Goal: Transaction & Acquisition: Subscribe to service/newsletter

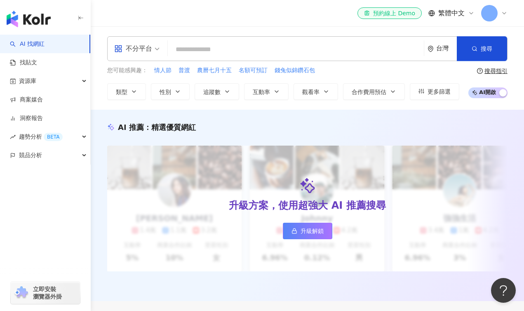
click at [495, 10] on span at bounding box center [489, 13] width 16 height 16
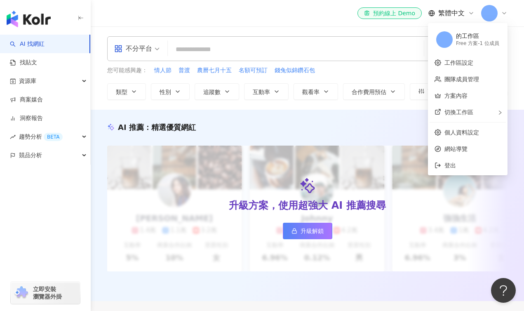
click at [503, 13] on icon at bounding box center [503, 13] width 3 height 2
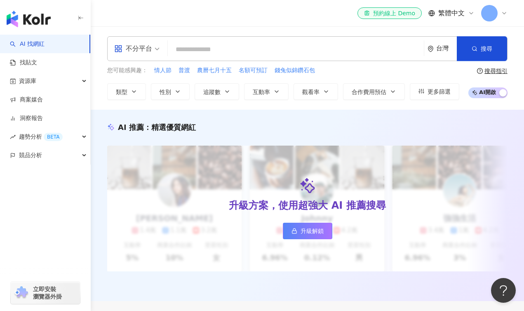
click at [503, 13] on icon at bounding box center [503, 13] width 3 height 2
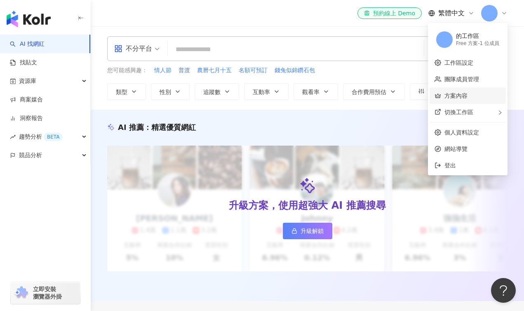
click at [459, 96] on link "方案內容" at bounding box center [455, 95] width 23 height 7
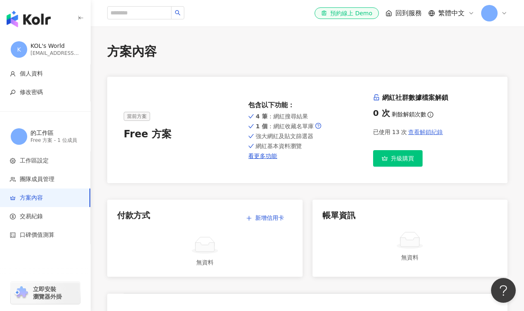
click at [433, 134] on span "查看解鎖紀錄" at bounding box center [425, 132] width 35 height 7
click at [47, 182] on span "團隊成員管理" at bounding box center [37, 179] width 35 height 8
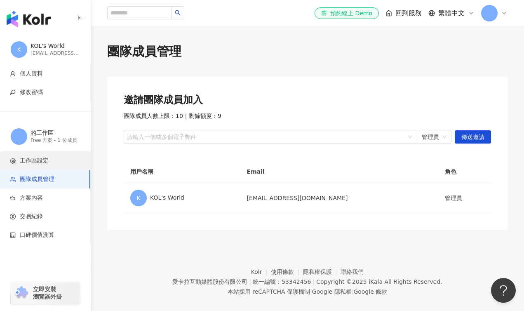
click at [43, 163] on span "工作區設定" at bounding box center [34, 161] width 29 height 8
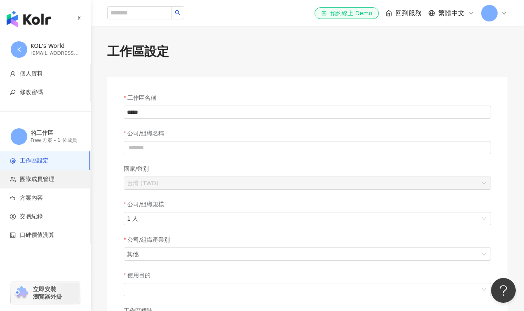
click at [43, 185] on li "團隊成員管理" at bounding box center [45, 179] width 90 height 19
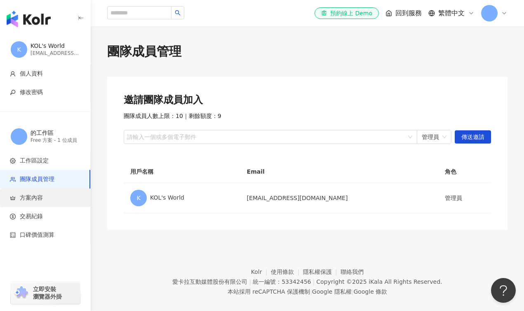
click at [35, 201] on span "方案內容" at bounding box center [31, 198] width 23 height 8
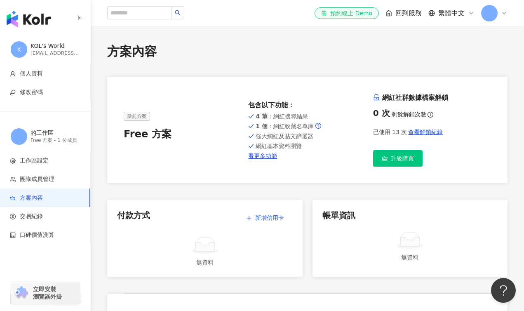
click at [407, 157] on span "升級購買" at bounding box center [402, 158] width 23 height 7
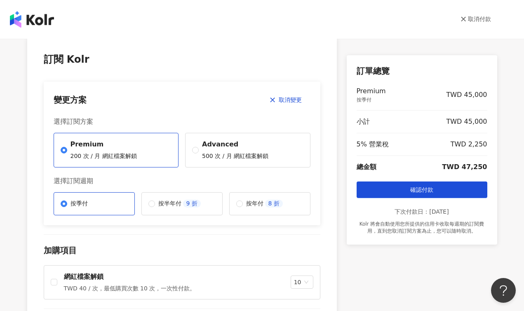
scroll to position [19, 0]
